Goal: Task Accomplishment & Management: Manage account settings

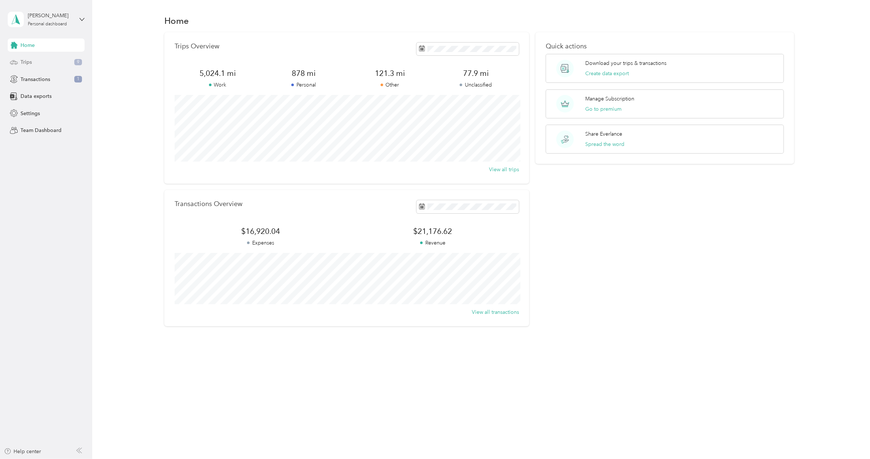
click at [55, 64] on div "Trips 9" at bounding box center [46, 62] width 77 height 13
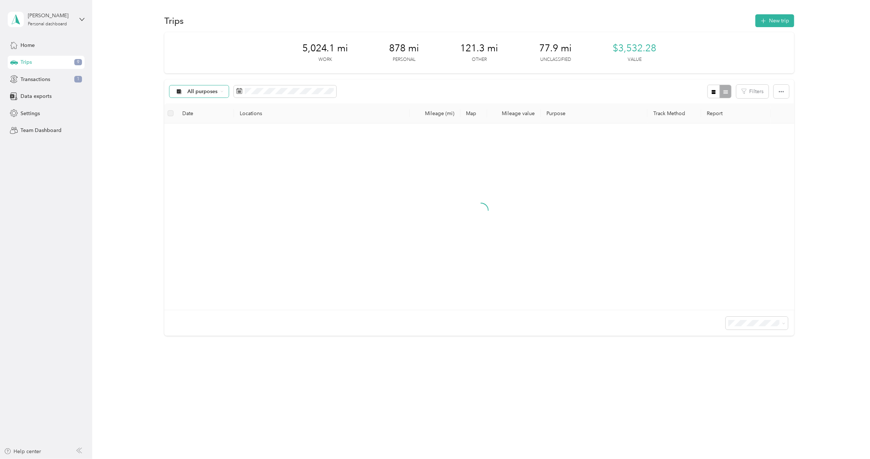
click at [218, 90] on div "All purposes" at bounding box center [199, 91] width 59 height 12
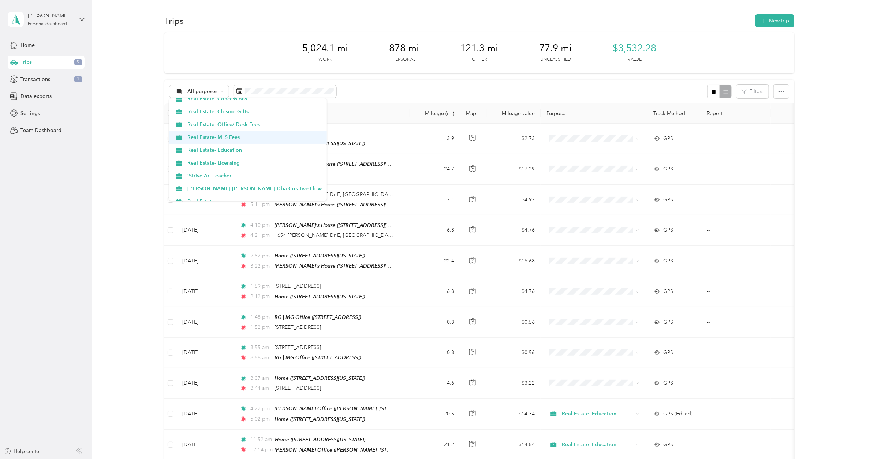
scroll to position [137, 0]
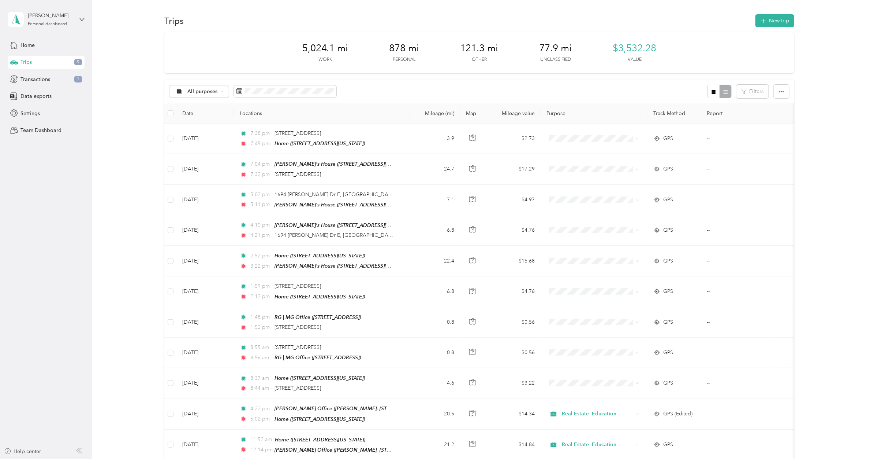
click at [231, 170] on span "[PERSON_NAME] [PERSON_NAME] Dba Creative Flow" at bounding box center [255, 172] width 134 height 8
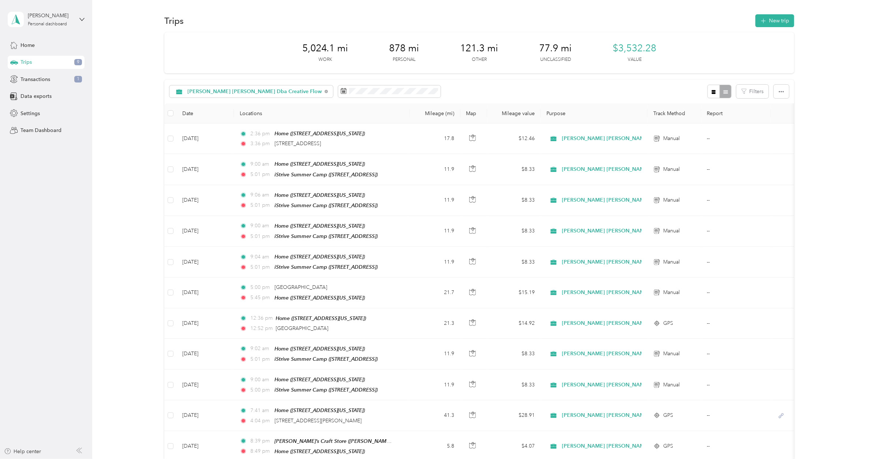
drag, startPoint x: 861, startPoint y: 13, endPoint x: 835, endPoint y: 21, distance: 27.6
click at [861, 13] on div at bounding box center [435, 16] width 870 height 33
click at [771, 20] on button "New trip" at bounding box center [775, 20] width 39 height 13
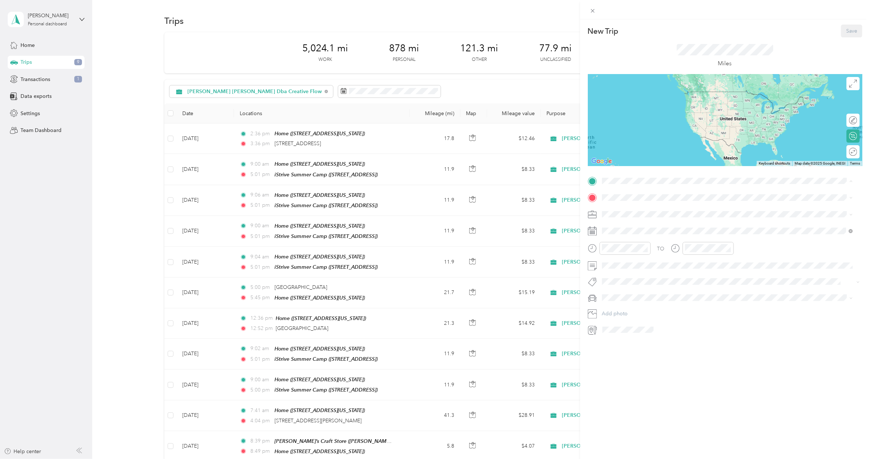
click at [625, 210] on strong "Home" at bounding box center [623, 210] width 14 height 7
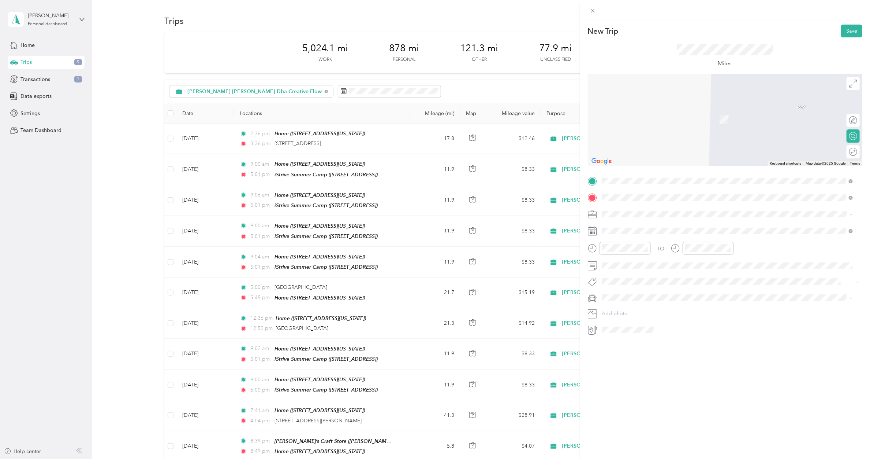
click at [649, 284] on span "[STREET_ADDRESS]" at bounding box center [639, 281] width 47 height 6
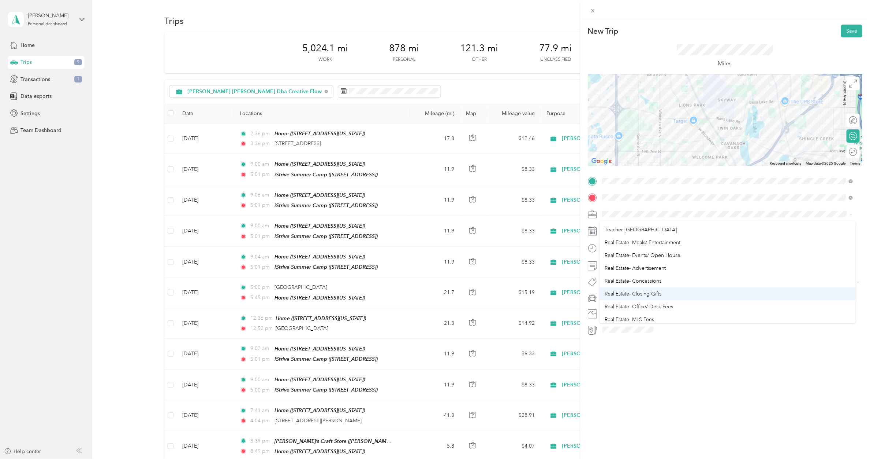
scroll to position [92, 0]
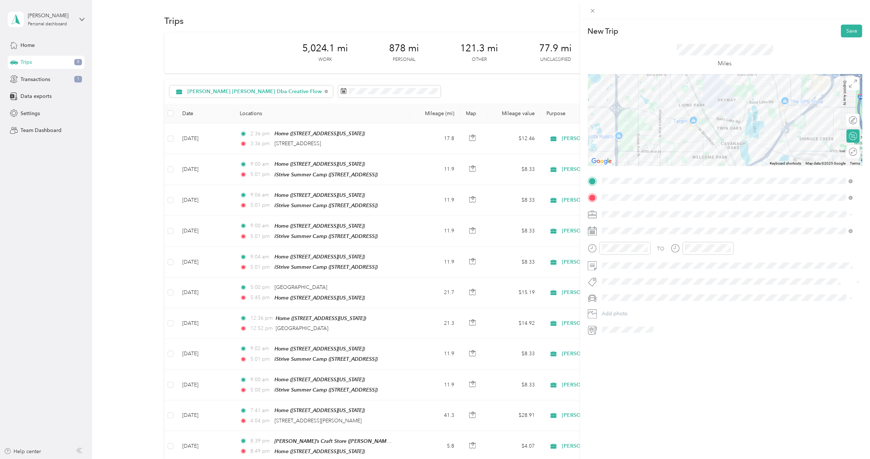
click at [643, 312] on span "[PERSON_NAME] [PERSON_NAME] Dba Creative Flow" at bounding box center [668, 315] width 127 height 6
click at [610, 262] on div "04" at bounding box center [610, 261] width 18 height 10
click at [612, 276] on div "05" at bounding box center [610, 274] width 18 height 10
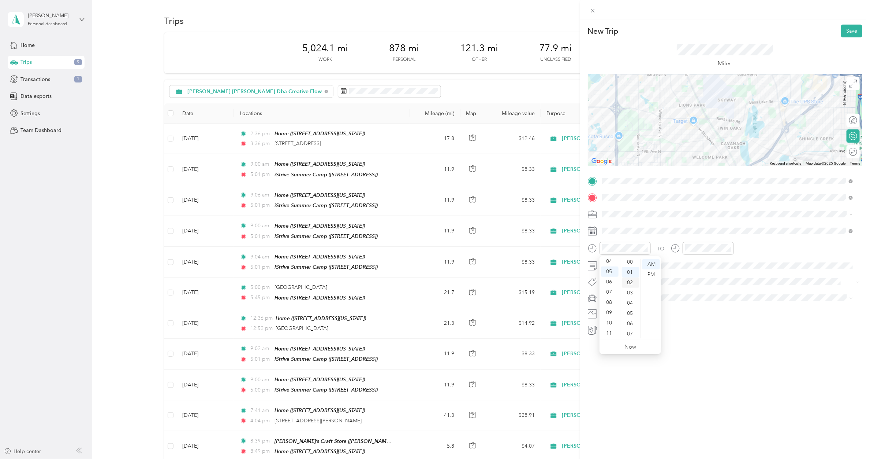
scroll to position [0, 0]
click at [630, 266] on div "00" at bounding box center [631, 264] width 18 height 10
click at [652, 274] on div "PM" at bounding box center [652, 274] width 18 height 10
click at [693, 293] on div "07" at bounding box center [693, 292] width 18 height 10
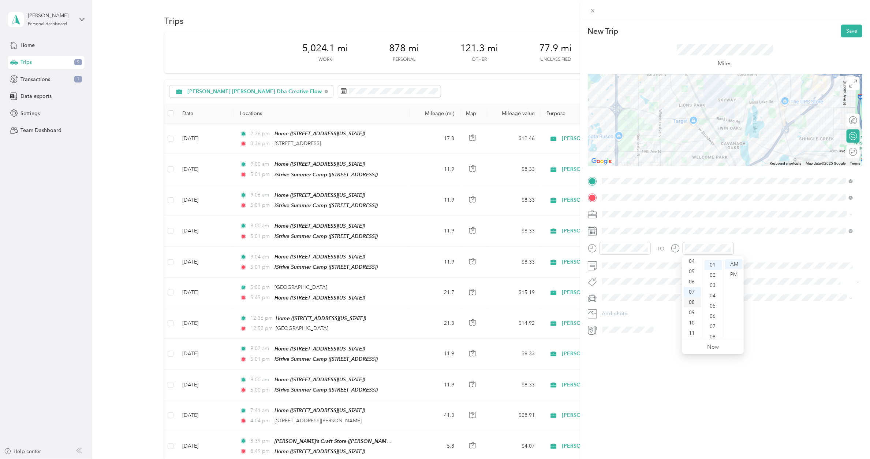
click at [695, 299] on div "08" at bounding box center [693, 302] width 18 height 10
click at [713, 266] on div "00" at bounding box center [714, 264] width 18 height 10
click at [732, 274] on div "PM" at bounding box center [734, 274] width 18 height 10
click at [626, 320] on span "Toyota Prius" at bounding box center [619, 323] width 28 height 6
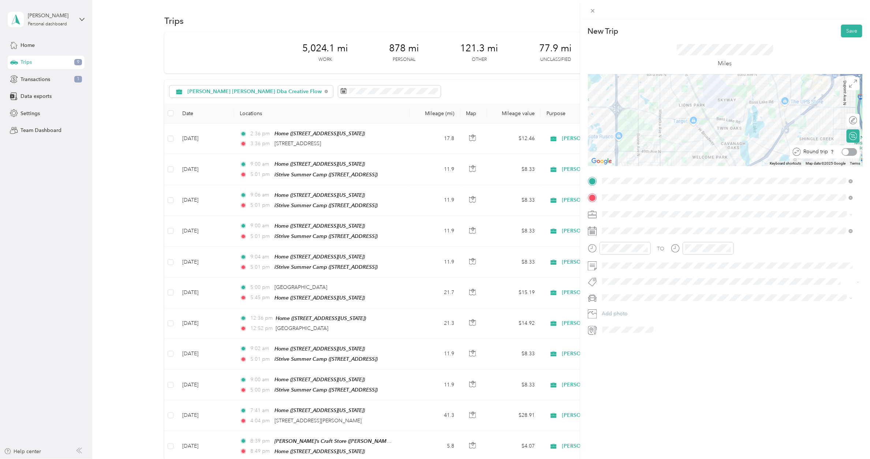
click at [845, 154] on div at bounding box center [849, 152] width 15 height 8
click at [842, 30] on button "Save" at bounding box center [852, 31] width 21 height 13
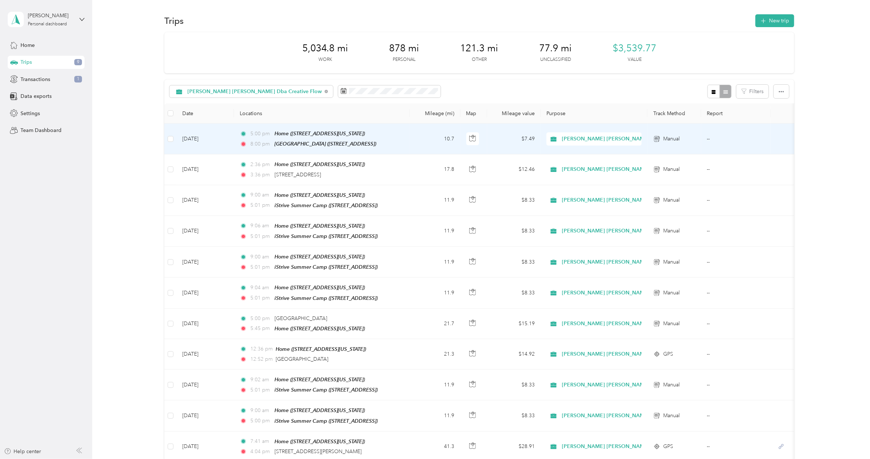
click at [215, 138] on td "[DATE]" at bounding box center [205, 138] width 57 height 31
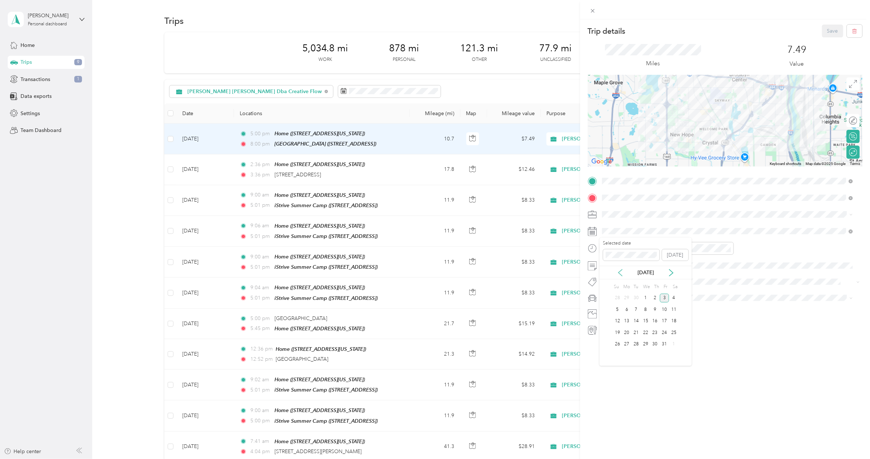
click at [622, 275] on icon at bounding box center [620, 272] width 7 height 7
click at [656, 346] on div "28" at bounding box center [656, 343] width 10 height 9
click at [823, 35] on button "Save" at bounding box center [833, 31] width 21 height 13
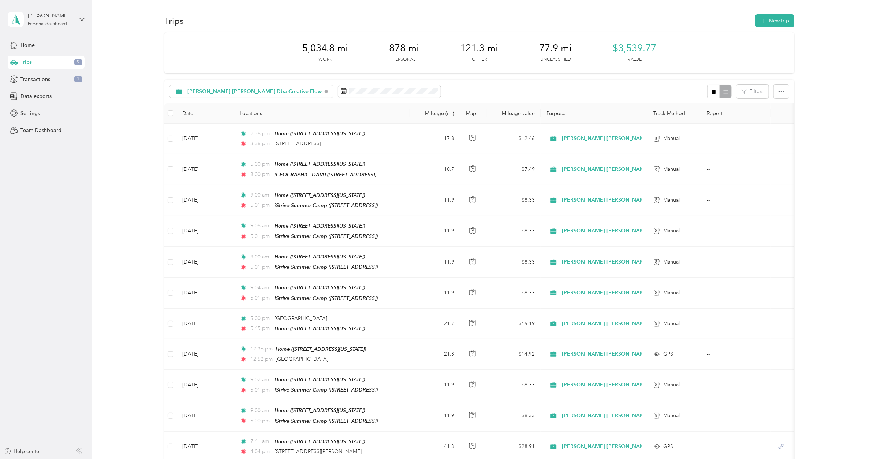
click at [250, 92] on span "[PERSON_NAME] [PERSON_NAME] Dba Creative Flow" at bounding box center [255, 91] width 134 height 5
click at [214, 115] on span "Unclassified" at bounding box center [260, 118] width 144 height 8
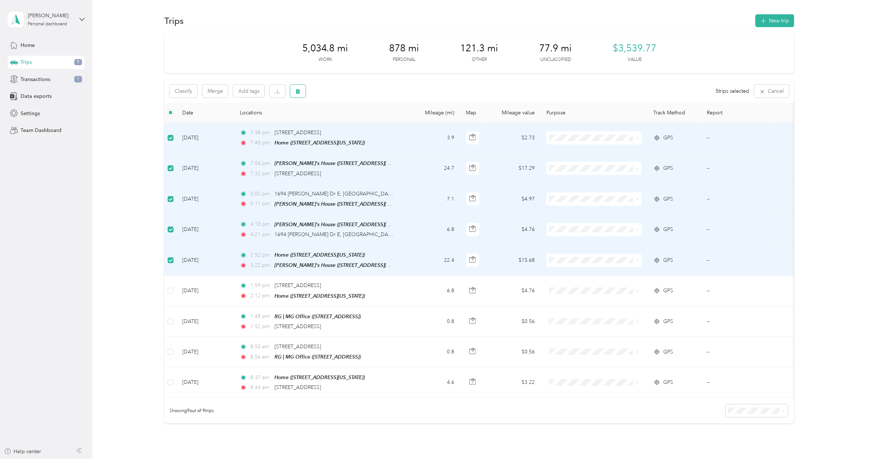
click at [297, 93] on icon "button" at bounding box center [298, 91] width 4 height 5
click at [348, 125] on button "Yes" at bounding box center [352, 122] width 14 height 12
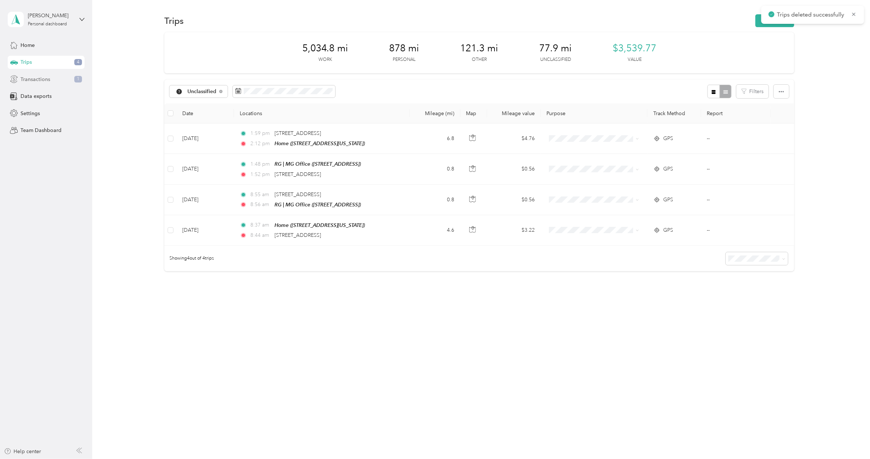
click at [62, 81] on div "Transactions 1" at bounding box center [46, 79] width 77 height 13
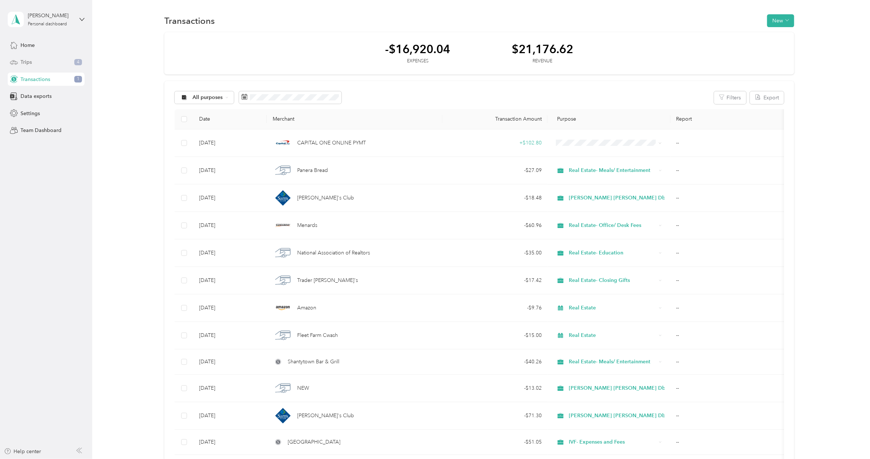
click at [47, 59] on div "Trips 4" at bounding box center [46, 62] width 77 height 13
